Goal: Navigation & Orientation: Find specific page/section

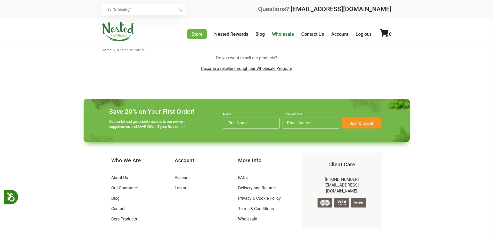
click at [285, 36] on link "Wholesale" at bounding box center [283, 33] width 22 height 5
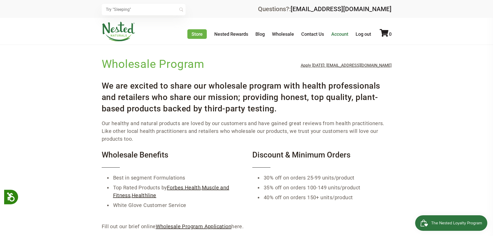
click at [341, 35] on link "Account" at bounding box center [339, 33] width 17 height 5
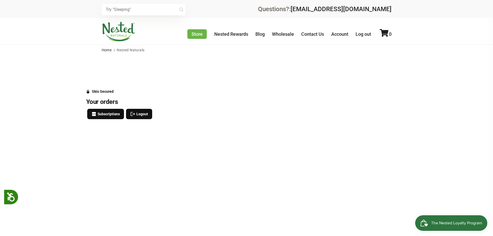
click at [287, 33] on link "Wholesale" at bounding box center [283, 33] width 22 height 5
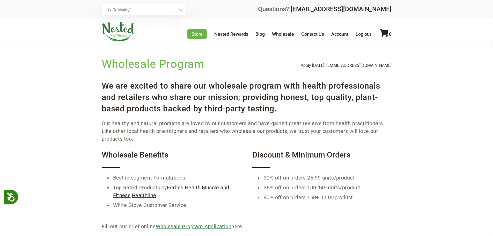
click at [175, 226] on link "Wholesale Program Application" at bounding box center [194, 226] width 76 height 6
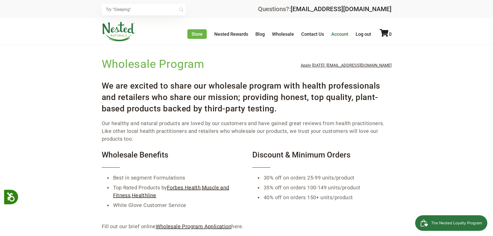
click at [340, 33] on link "Account" at bounding box center [339, 33] width 17 height 5
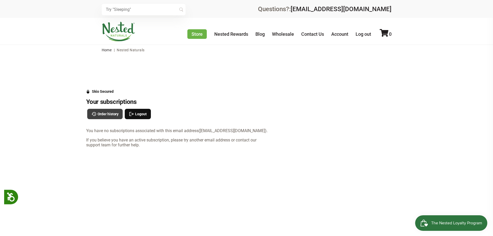
click at [107, 113] on span "Order history" at bounding box center [108, 114] width 21 height 6
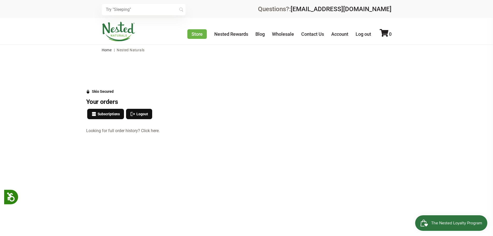
click at [153, 132] on link "Looking for full order history? Click here." at bounding box center [178, 130] width 184 height 5
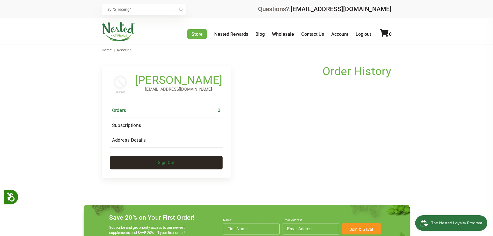
click at [188, 159] on link "Sign Out" at bounding box center [166, 162] width 113 height 13
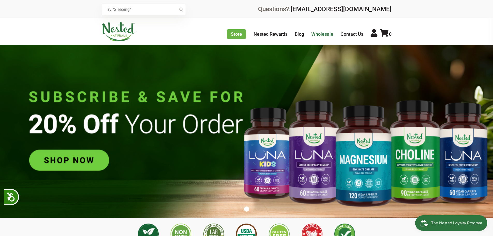
click at [317, 33] on link "Wholesale" at bounding box center [322, 33] width 22 height 5
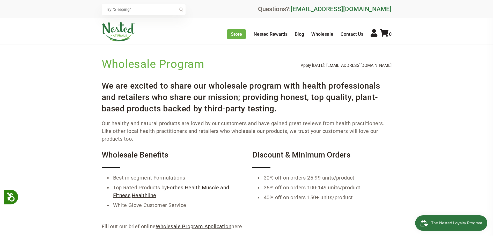
click at [326, 11] on link "[EMAIL_ADDRESS][DOMAIN_NAME]" at bounding box center [340, 8] width 101 height 7
click at [348, 36] on link "Contact Us" at bounding box center [351, 33] width 23 height 5
